Goal: Find specific page/section: Find specific page/section

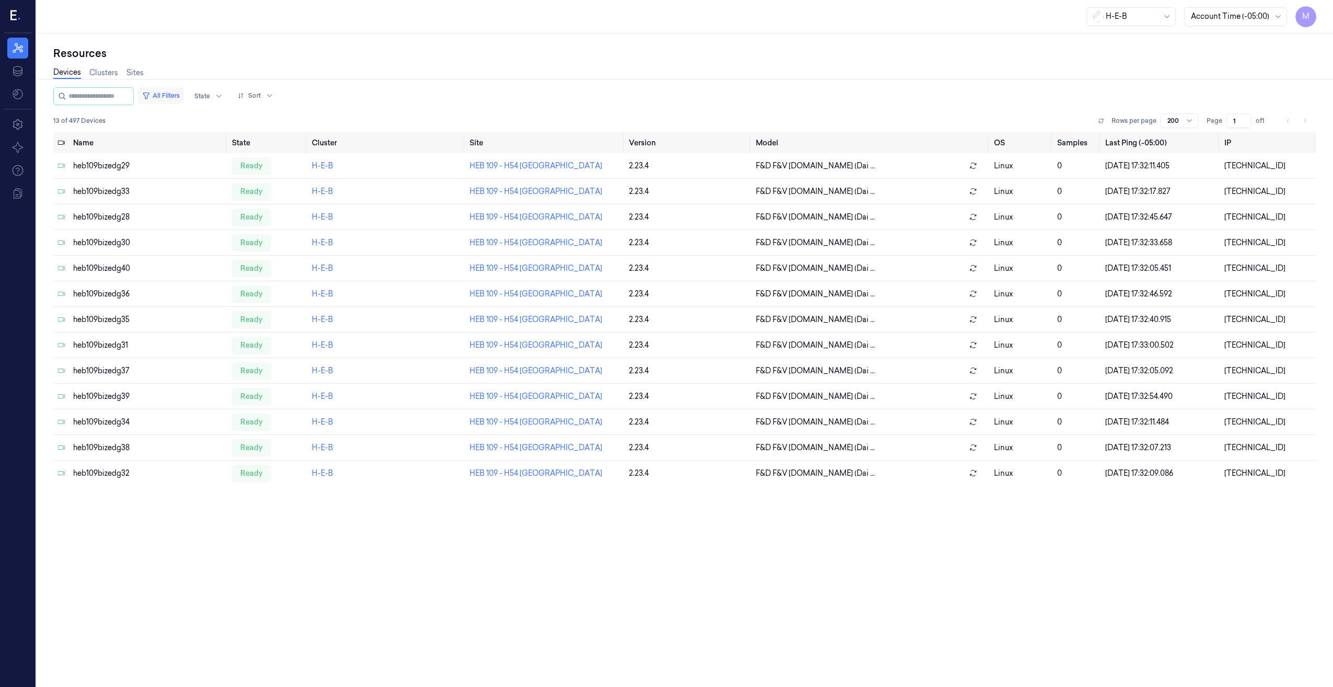
click at [184, 96] on button "All Filters" at bounding box center [161, 95] width 46 height 17
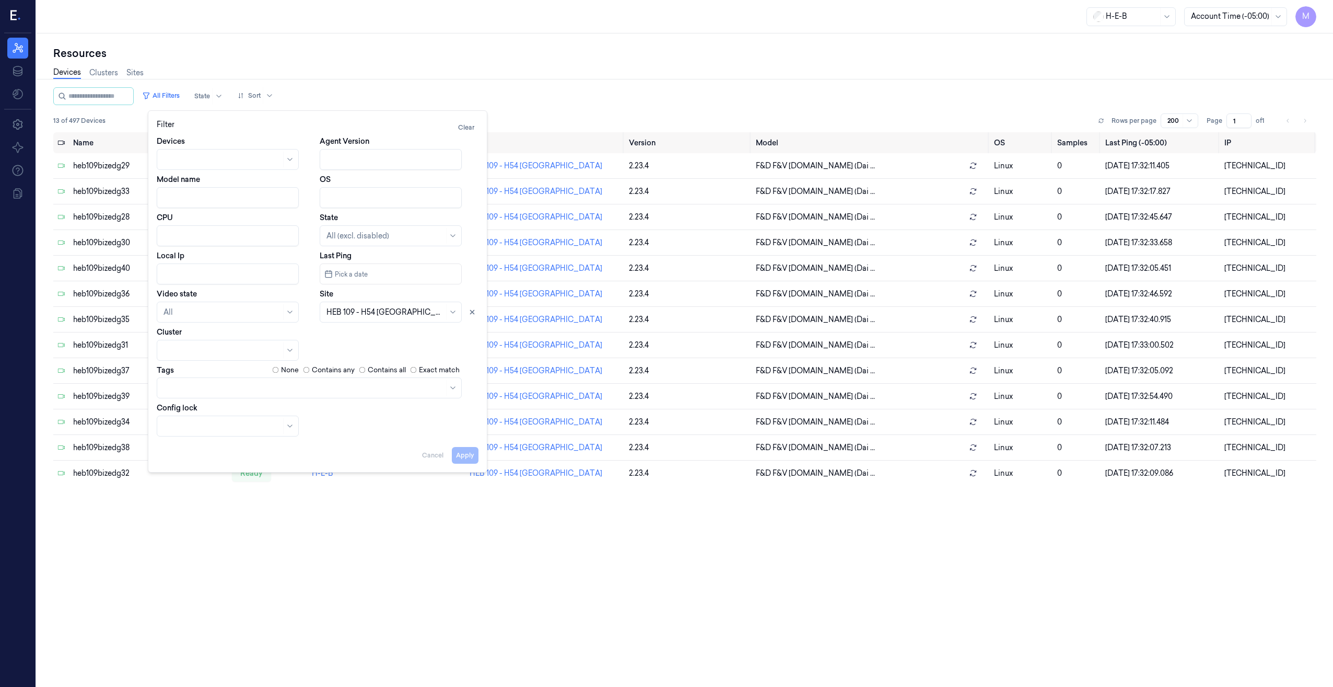
click at [187, 280] on input "Local Ip" at bounding box center [228, 273] width 142 height 21
paste input "10.59.42"
click at [470, 311] on icon at bounding box center [472, 311] width 7 height 7
click at [462, 455] on button "Apply" at bounding box center [465, 455] width 27 height 17
type input "10.59.42"
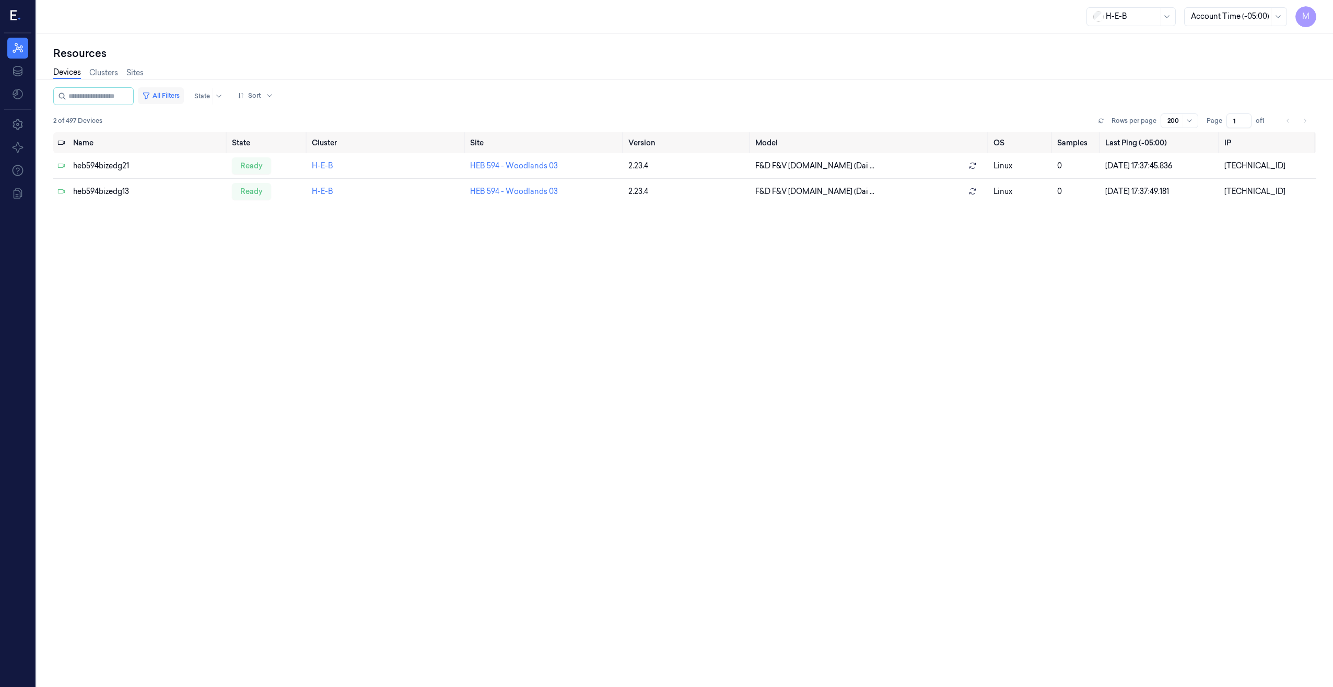
click at [167, 96] on button "All Filters" at bounding box center [161, 95] width 46 height 17
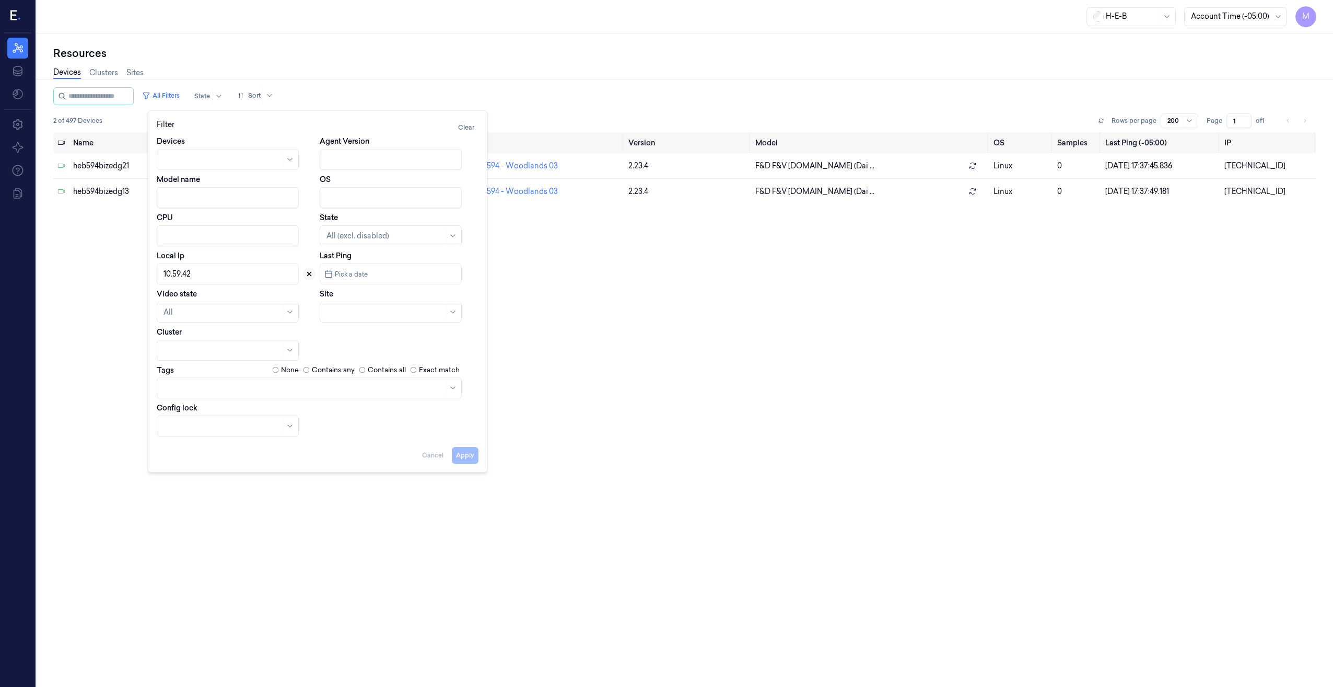
click at [310, 275] on icon at bounding box center [310, 274] width 4 height 4
click at [353, 312] on div at bounding box center [379, 312] width 105 height 11
type input "594"
click at [368, 337] on div "HEB 594 - Woodlands 03" at bounding box center [371, 335] width 88 height 11
click at [462, 454] on button "Apply" at bounding box center [465, 455] width 27 height 17
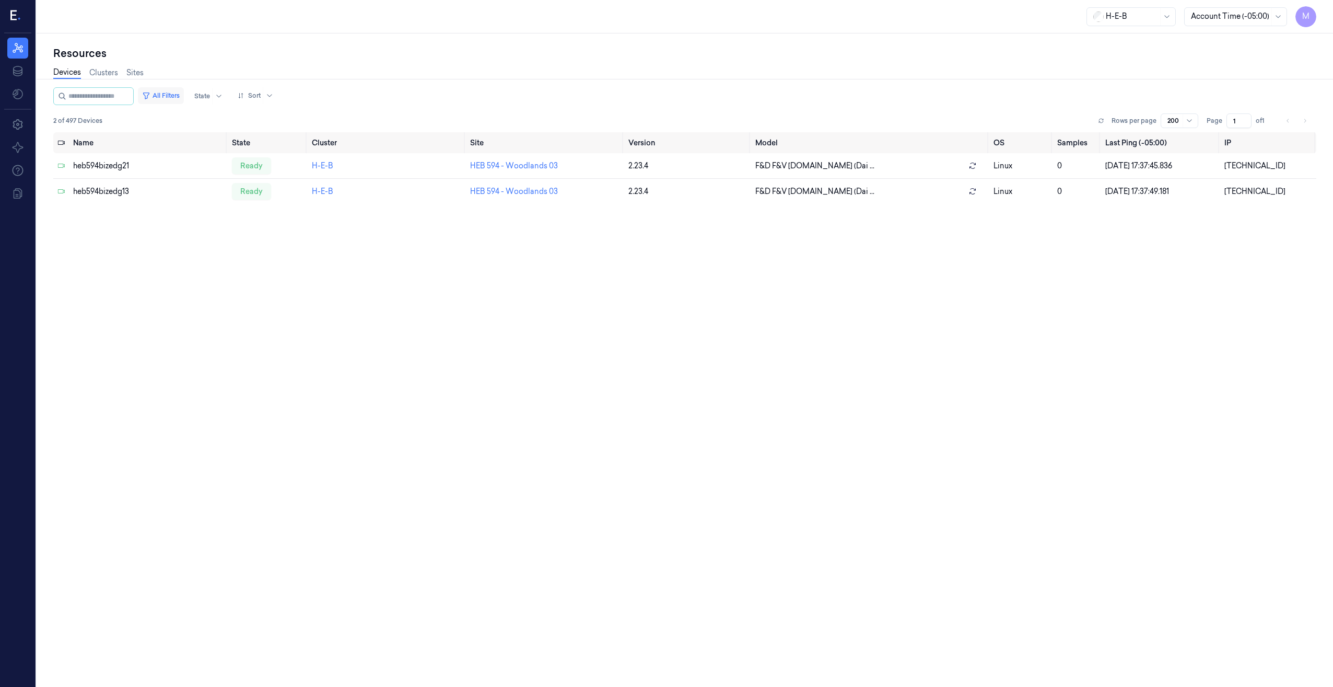
click at [182, 94] on button "All Filters" at bounding box center [161, 95] width 46 height 17
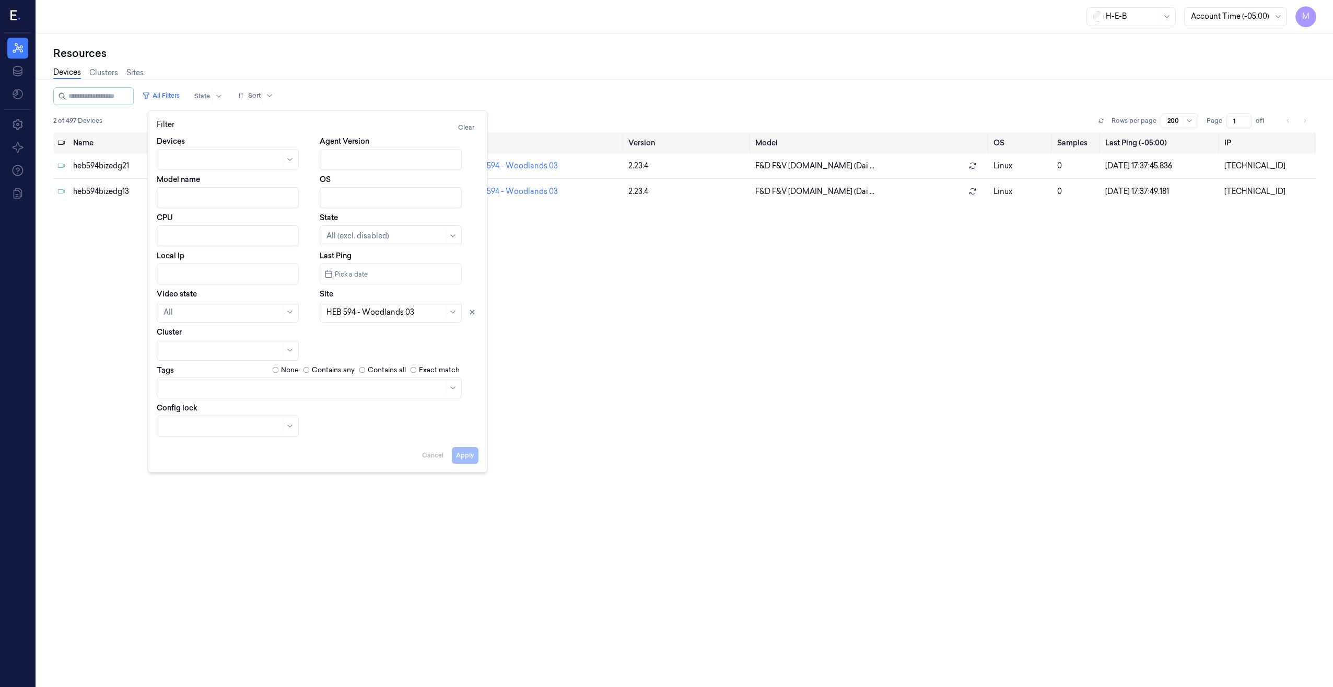
click at [177, 275] on input "Local Ip" at bounding box center [228, 273] width 142 height 21
paste input "9/04; 2 installed; 2 pending power cable to short; 1 pending damaged outlet (My…"
type input "9/04; 2 installed; 2 pending power cable to short; 1 pending damaged outlet (My…"
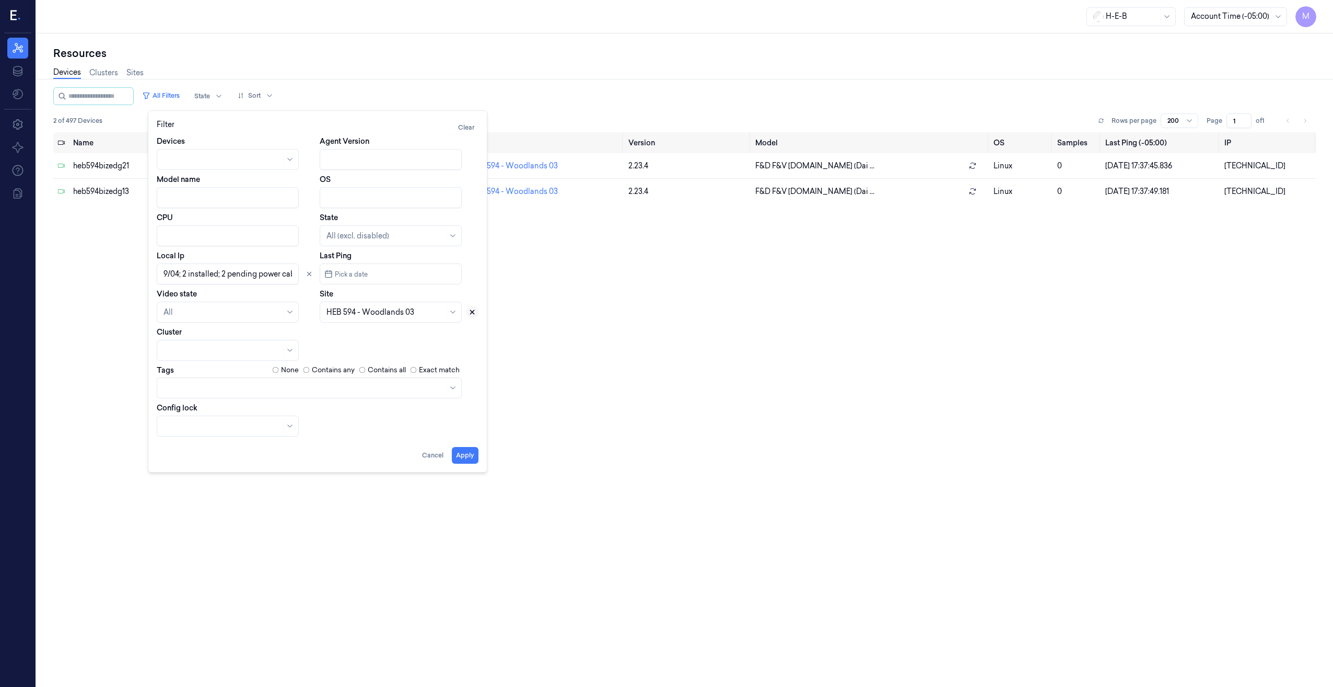
click at [473, 313] on icon at bounding box center [473, 312] width 4 height 4
drag, startPoint x: 467, startPoint y: 454, endPoint x: 289, endPoint y: 312, distance: 227.1
click at [289, 312] on div "Filter Clear Devices Agent Version Model name OS CPU State All (excl. disabled)…" at bounding box center [318, 291] width 322 height 344
click at [307, 274] on icon at bounding box center [309, 273] width 7 height 7
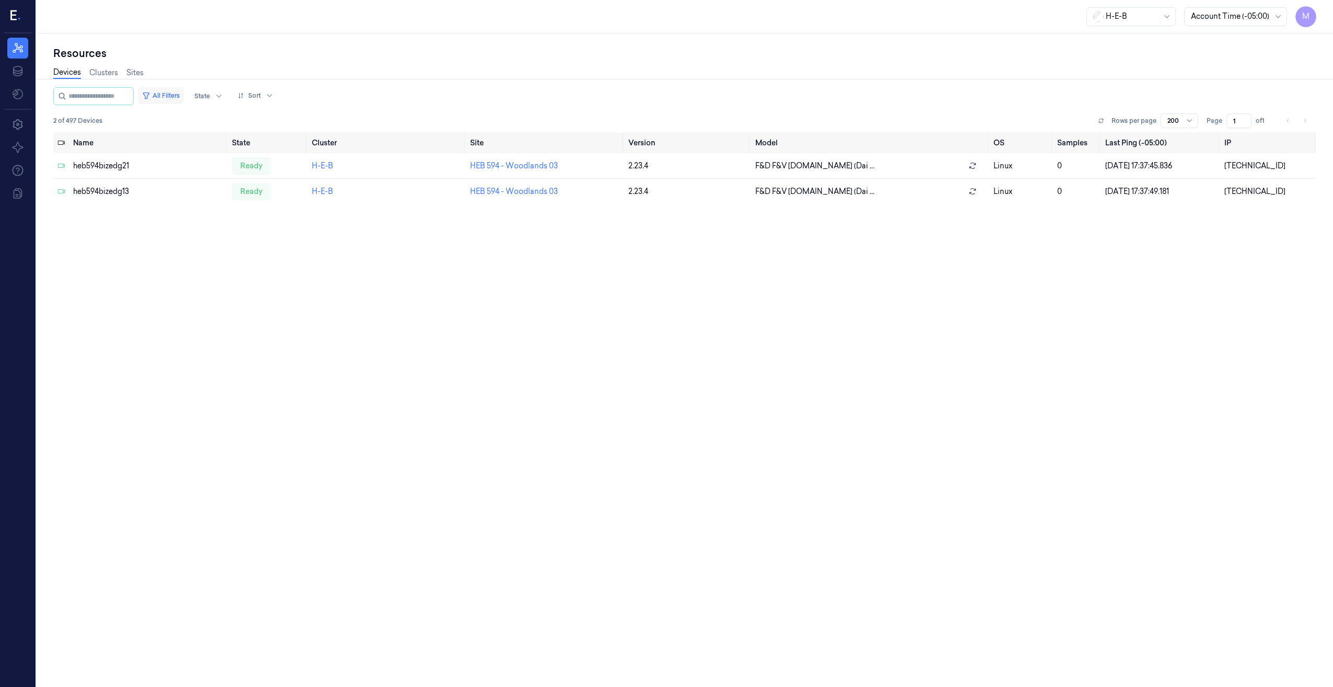
click at [183, 97] on button "All Filters" at bounding box center [161, 95] width 46 height 17
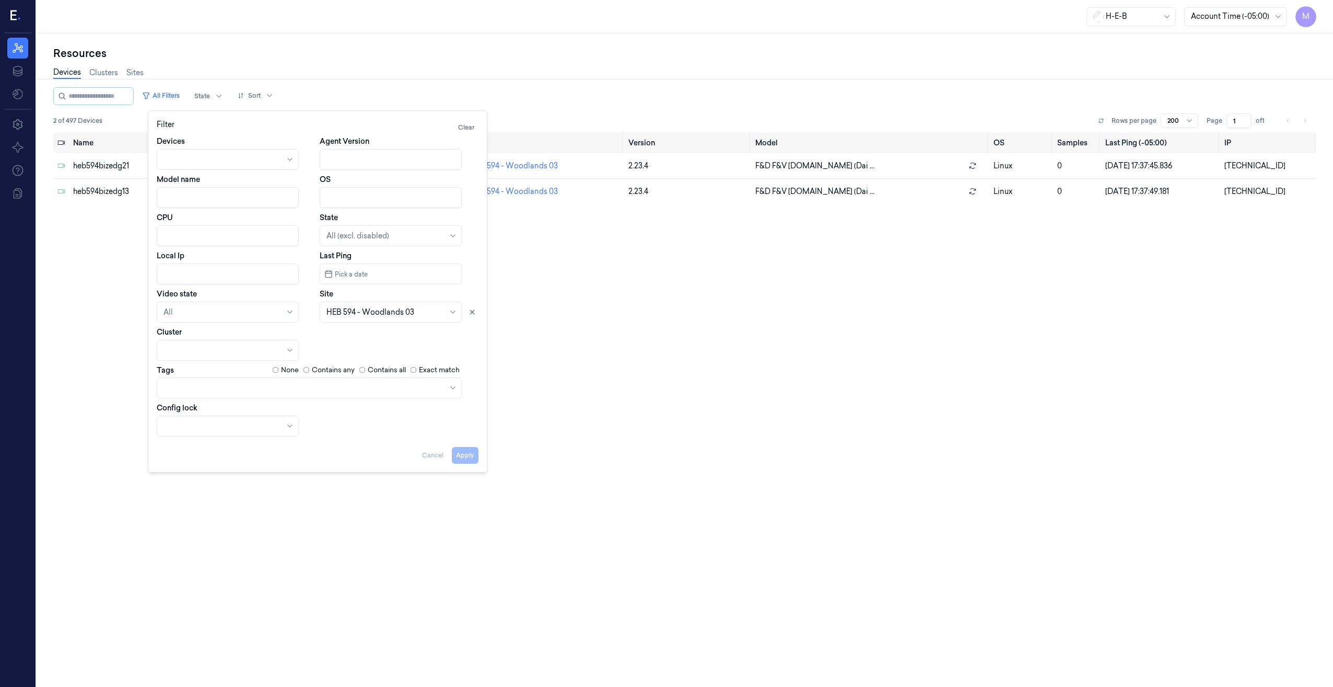
click at [185, 272] on input "Local Ip" at bounding box center [228, 273] width 142 height 21
paste input "10.69.82"
click at [474, 311] on icon at bounding box center [472, 311] width 7 height 7
click at [461, 453] on button "Apply" at bounding box center [465, 455] width 27 height 17
type input "10.69.82"
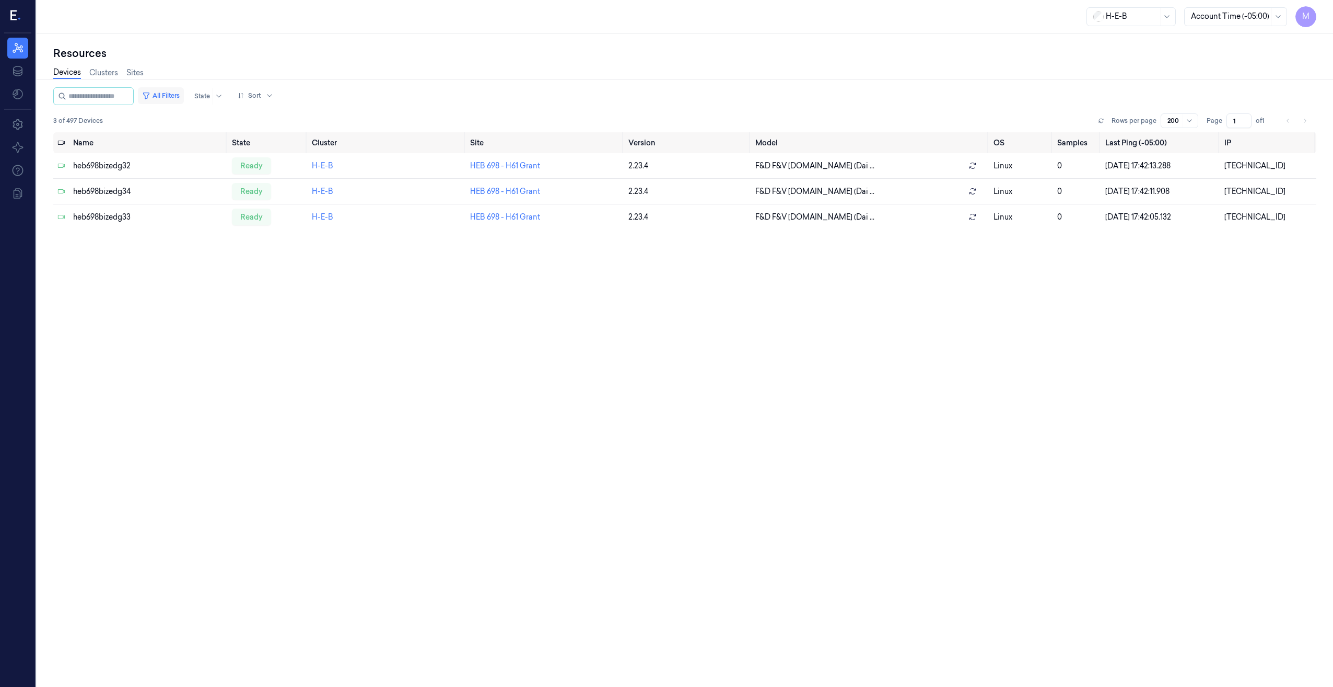
click at [181, 92] on button "All Filters" at bounding box center [161, 95] width 46 height 17
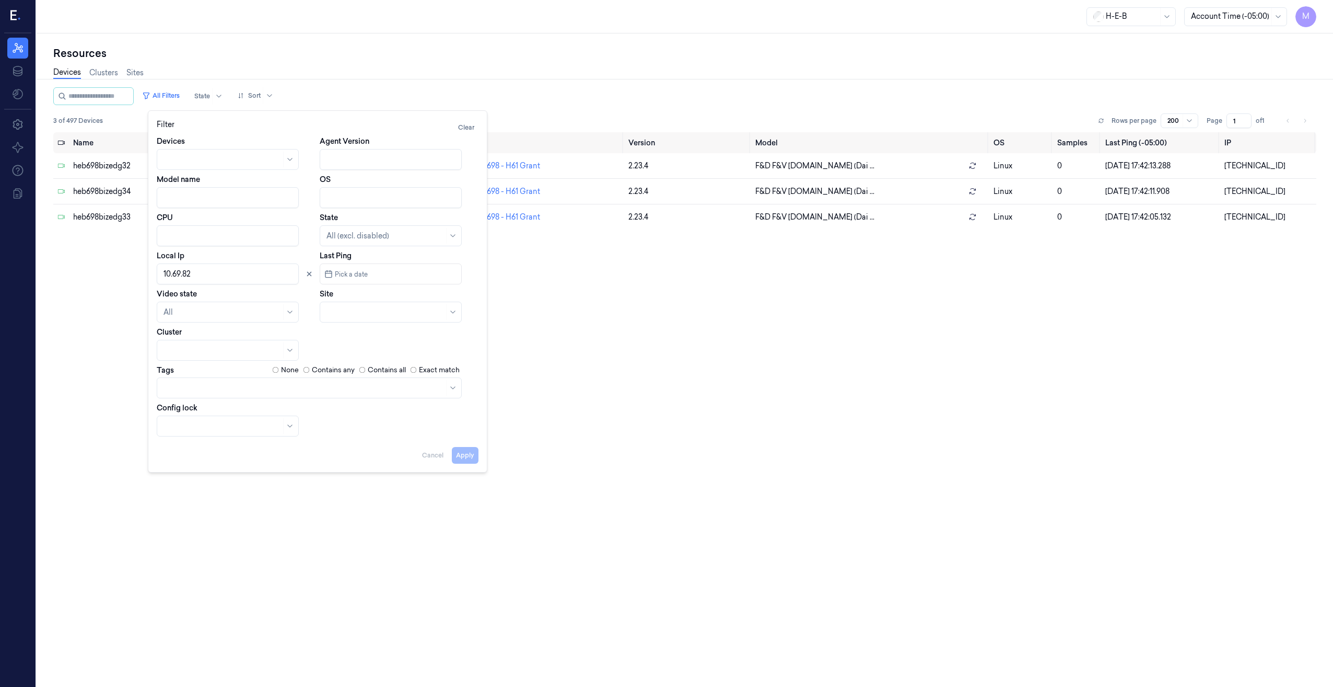
click at [220, 275] on input "Local Ip" at bounding box center [228, 273] width 142 height 21
drag, startPoint x: 219, startPoint y: 275, endPoint x: 123, endPoint y: 274, distance: 96.1
click at [123, 274] on body "M Resources Data Settings About Support Documentation H-E-B Account Time (-05:0…" at bounding box center [666, 343] width 1333 height 687
paste input "10.73.72"
click at [463, 456] on button "Apply" at bounding box center [465, 455] width 27 height 17
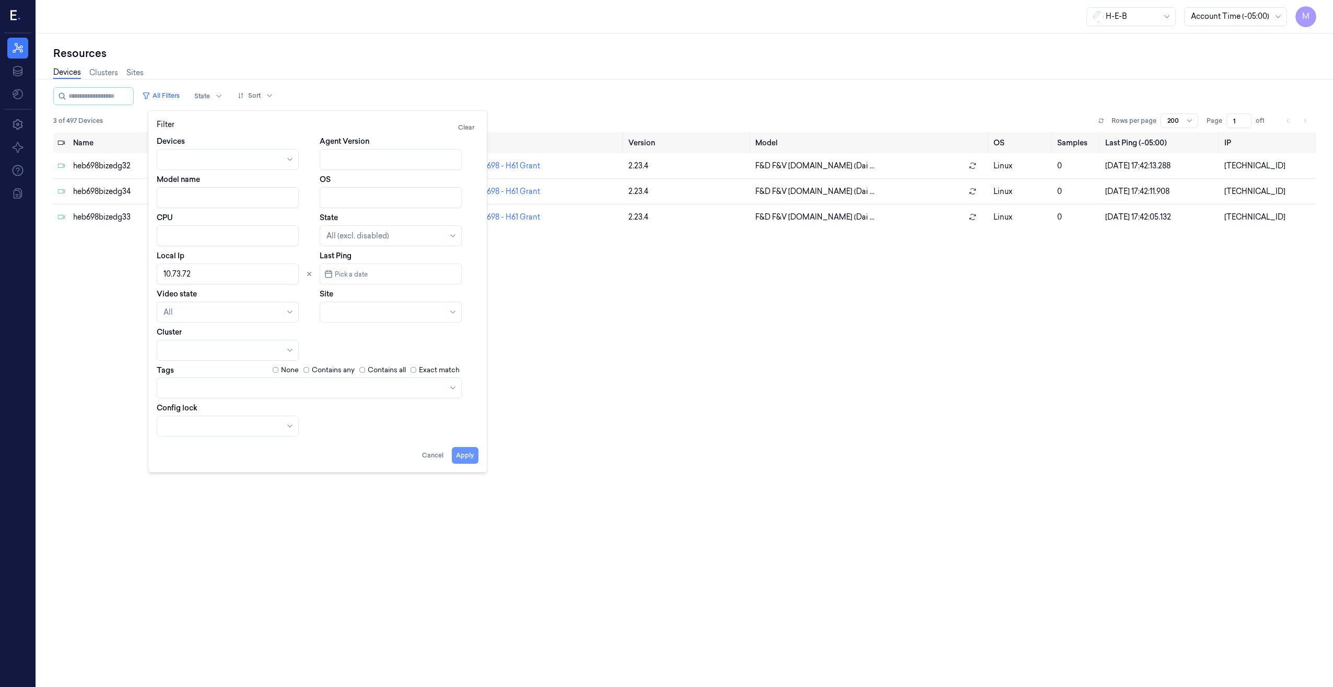
type input "10.73.72"
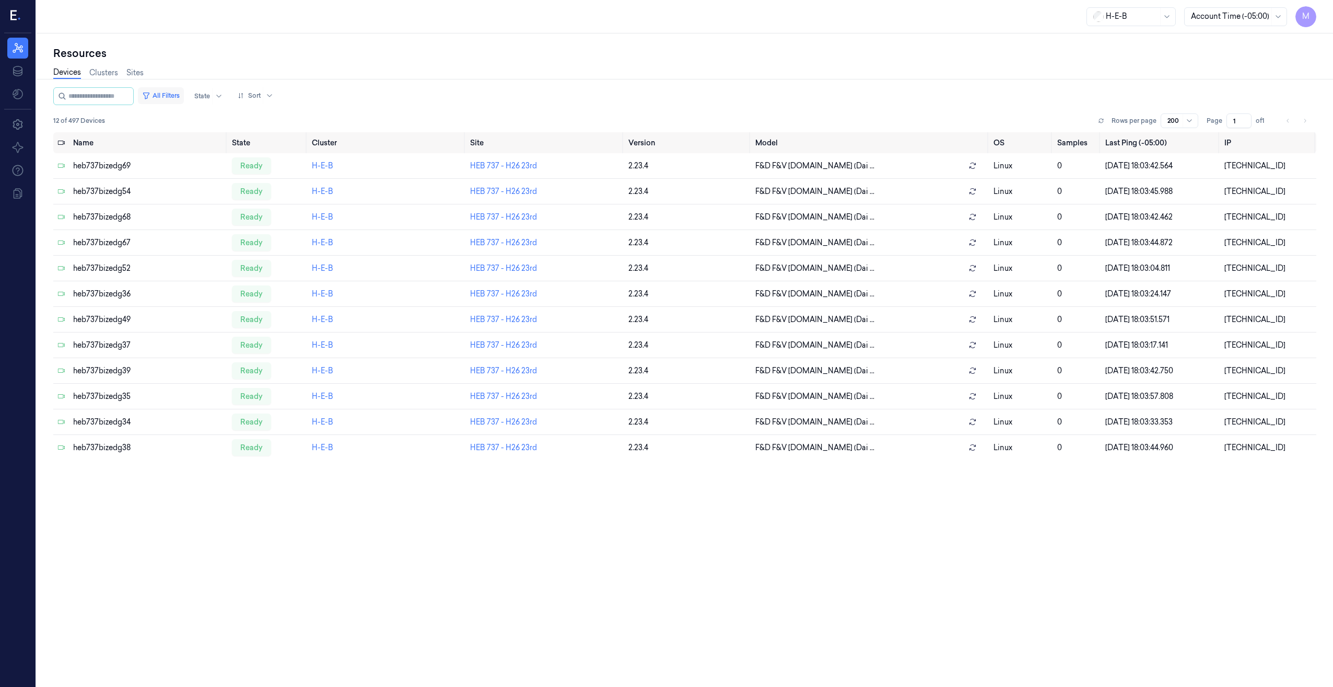
click at [179, 92] on button "All Filters" at bounding box center [161, 95] width 46 height 17
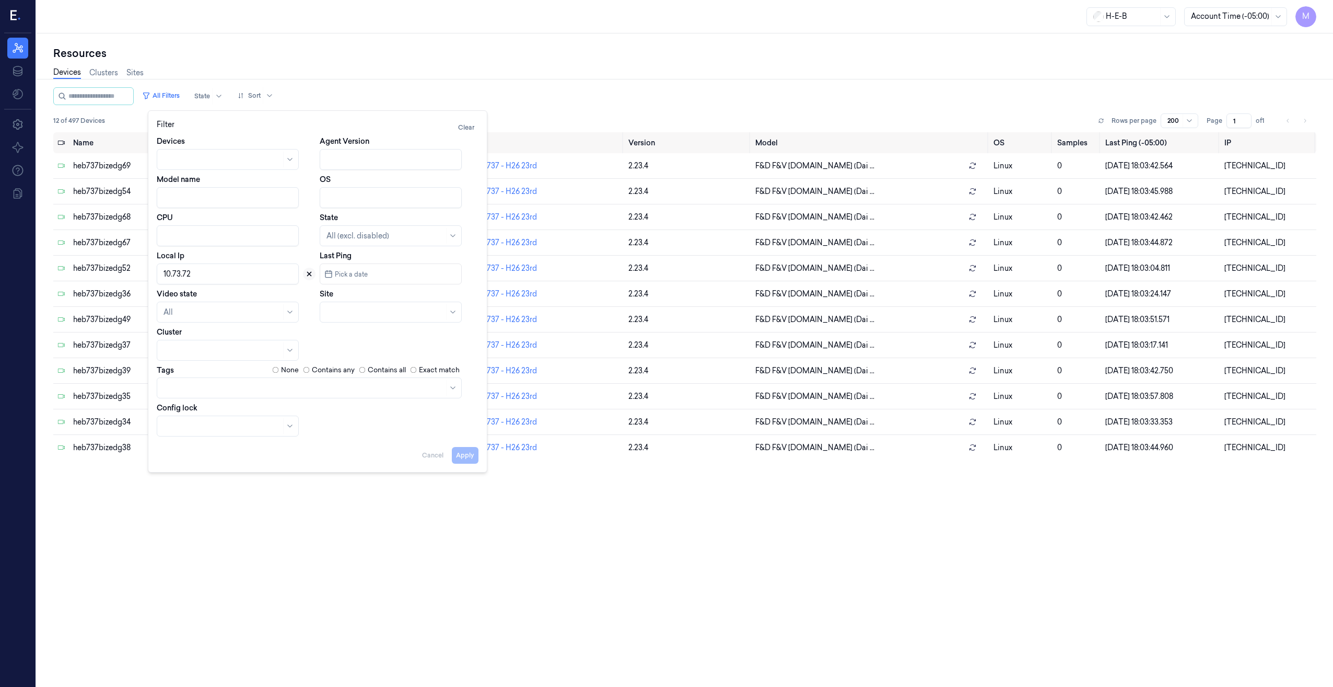
click at [307, 274] on icon at bounding box center [309, 273] width 7 height 7
click at [334, 311] on div at bounding box center [386, 312] width 118 height 11
type input "738"
click at [358, 331] on div "HEB 738 - H21 Bissonnet" at bounding box center [369, 335] width 85 height 11
click at [471, 460] on button "Apply" at bounding box center [465, 455] width 27 height 17
